Goal: Transaction & Acquisition: Purchase product/service

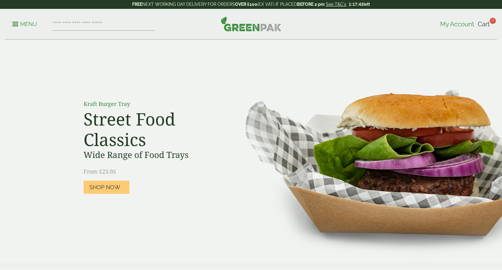
click at [440, 28] on span "My Account" at bounding box center [457, 24] width 34 height 7
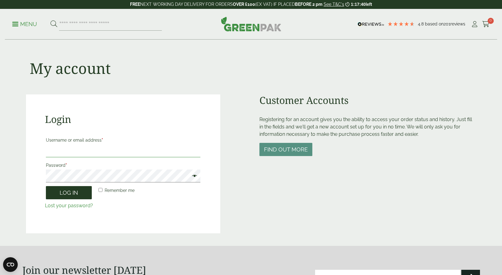
type input "**********"
click at [65, 194] on button "Log in" at bounding box center [69, 192] width 46 height 13
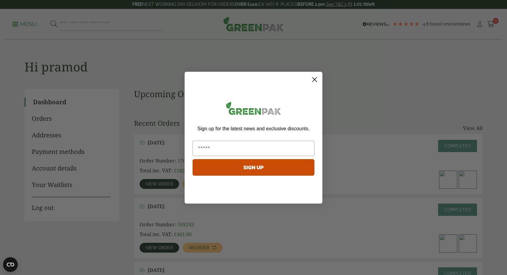
click at [315, 77] on circle "Close dialog" at bounding box center [314, 79] width 10 height 10
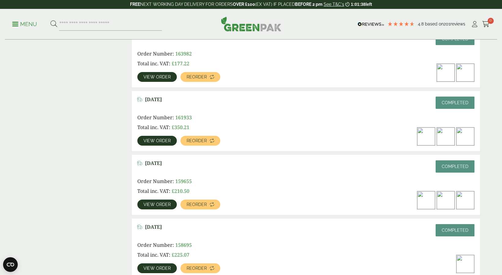
scroll to position [367, 0]
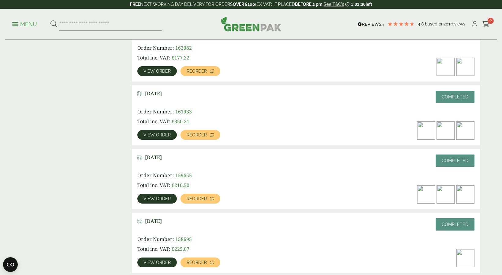
click at [153, 132] on link "View order" at bounding box center [156, 135] width 39 height 10
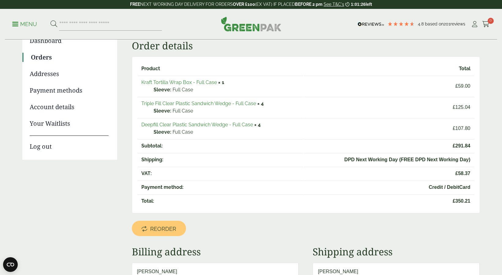
click at [167, 82] on link "Kraft Tortilla Wrap Box - Full Case" at bounding box center [179, 82] width 76 height 6
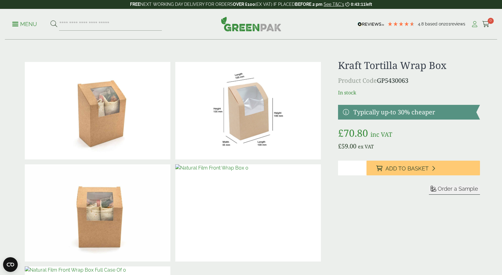
click at [473, 24] on icon at bounding box center [475, 24] width 8 height 6
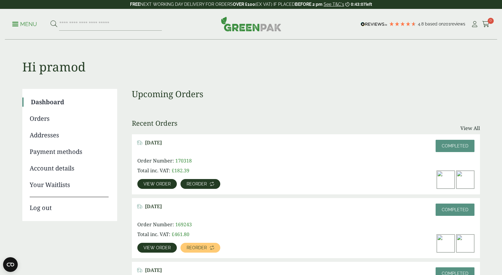
click at [200, 184] on span "Reorder" at bounding box center [197, 183] width 20 height 4
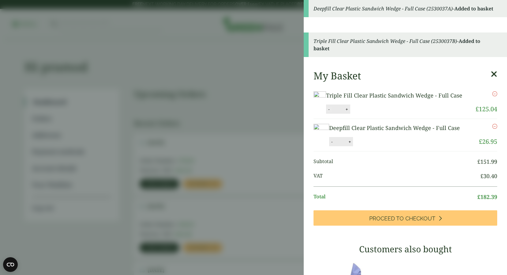
click at [331, 112] on button "-" at bounding box center [328, 109] width 5 height 5
type input "*"
click at [382, 114] on button "Update" at bounding box center [366, 109] width 31 height 9
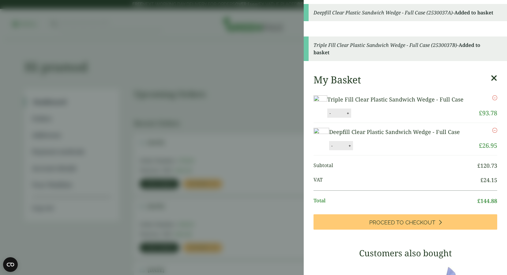
scroll to position [61, 0]
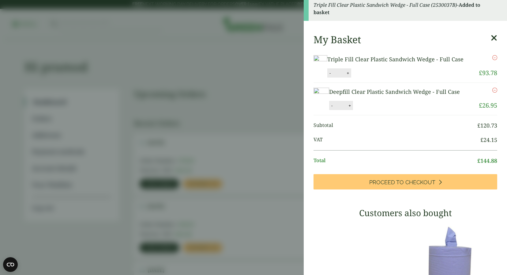
click at [492, 92] on icon "Remove this item" at bounding box center [494, 90] width 5 height 5
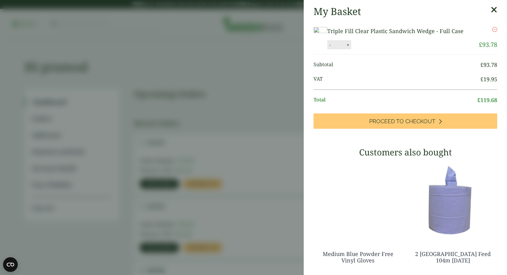
scroll to position [50, 0]
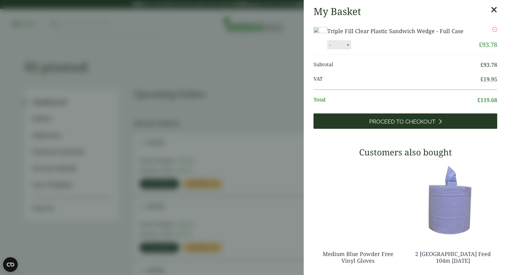
click at [400, 129] on link "Proceed to Checkout" at bounding box center [405, 120] width 184 height 15
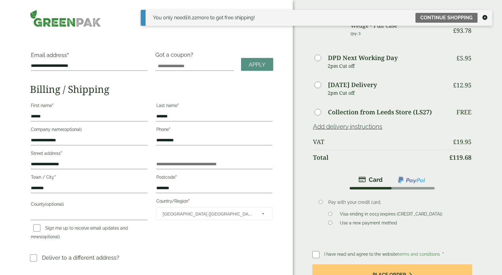
click at [487, 16] on icon at bounding box center [485, 17] width 5 height 5
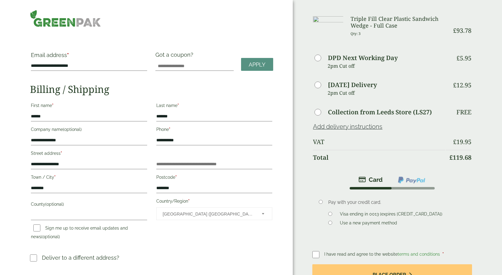
click at [372, 23] on h3 "Triple Fill Clear Plastic Sandwich Wedge - Full Case" at bounding box center [398, 22] width 94 height 13
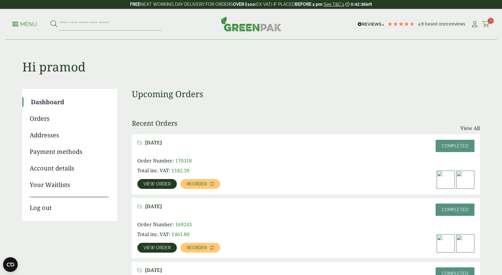
click at [488, 20] on span "3" at bounding box center [491, 21] width 6 height 6
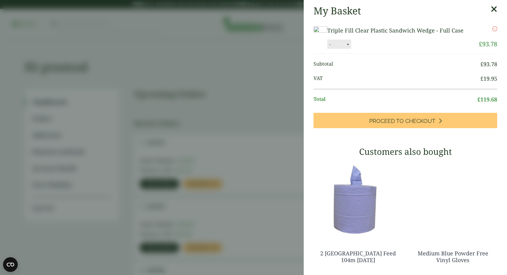
click at [351, 49] on div "- * +" at bounding box center [339, 43] width 24 height 9
click at [351, 47] on button "+" at bounding box center [348, 44] width 6 height 5
type input "*"
click at [383, 49] on button "Update" at bounding box center [367, 44] width 31 height 9
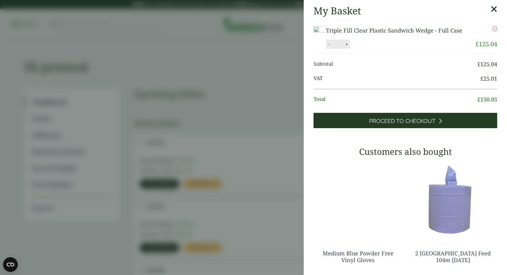
click at [409, 124] on span "Proceed to Checkout" at bounding box center [402, 121] width 66 height 7
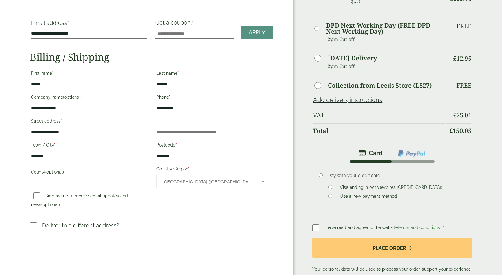
scroll to position [61, 0]
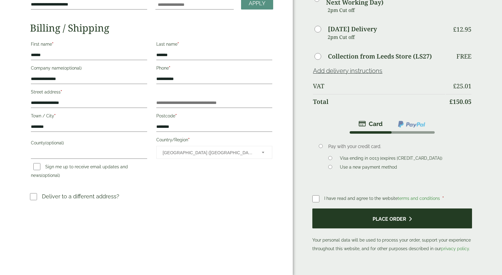
click at [368, 224] on button "Place order" at bounding box center [391, 218] width 159 height 20
